Goal: Information Seeking & Learning: Learn about a topic

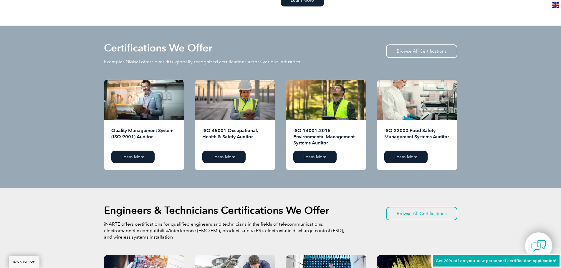
scroll to position [560, 0]
click at [429, 52] on link "Browse All Certifications" at bounding box center [421, 51] width 71 height 14
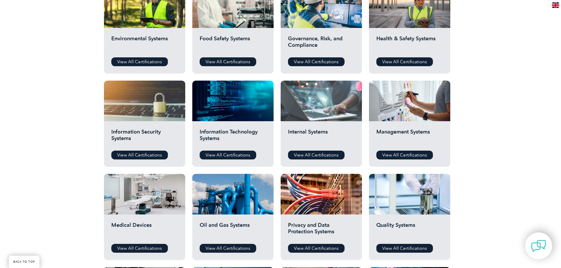
scroll to position [236, 0]
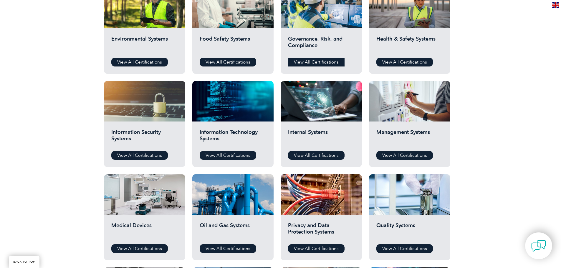
click at [315, 60] on link "View All Certifications" at bounding box center [316, 62] width 57 height 9
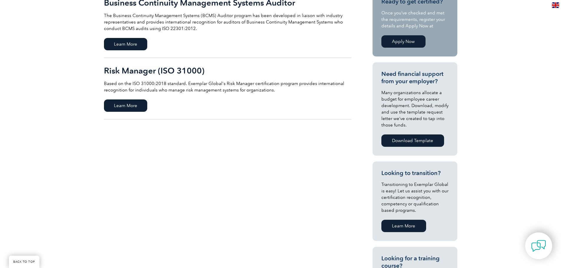
scroll to position [59, 0]
